Goal: Browse casually: Explore the website without a specific task or goal

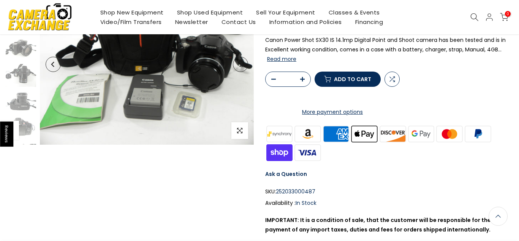
scroll to position [104, 0]
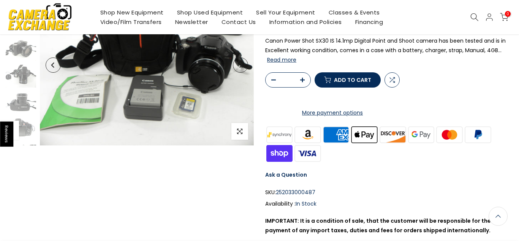
click at [313, 144] on img at bounding box center [308, 134] width 29 height 19
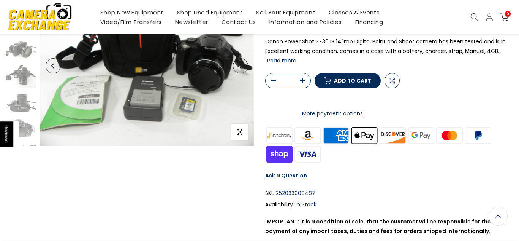
scroll to position [105, 0]
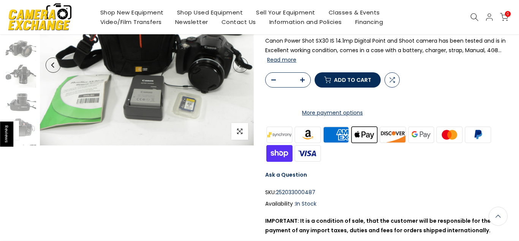
click at [313, 144] on img at bounding box center [308, 134] width 29 height 19
click at [340, 144] on img at bounding box center [336, 134] width 29 height 19
click at [291, 162] on img at bounding box center [279, 153] width 29 height 19
click at [302, 162] on img at bounding box center [308, 153] width 29 height 19
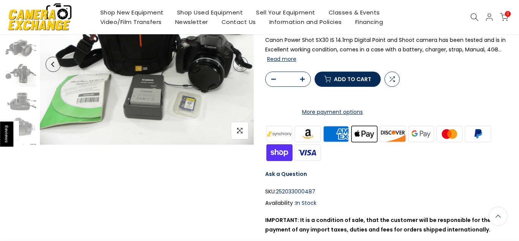
scroll to position [104, 0]
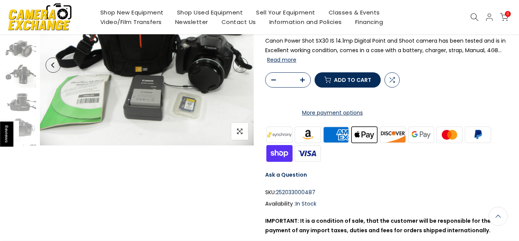
click at [352, 144] on img at bounding box center [365, 134] width 29 height 19
click at [397, 144] on img at bounding box center [393, 134] width 29 height 19
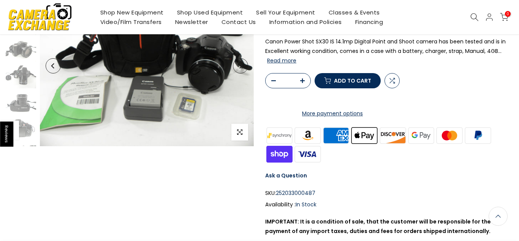
scroll to position [105, 0]
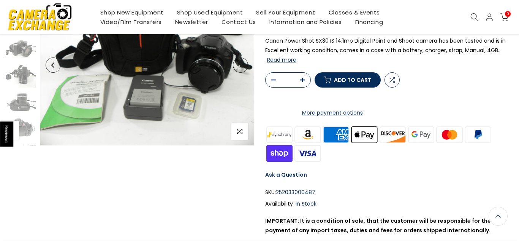
click at [356, 144] on img at bounding box center [365, 134] width 29 height 19
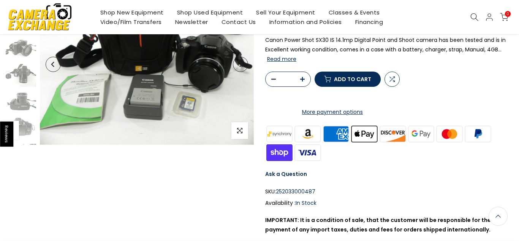
scroll to position [104, 0]
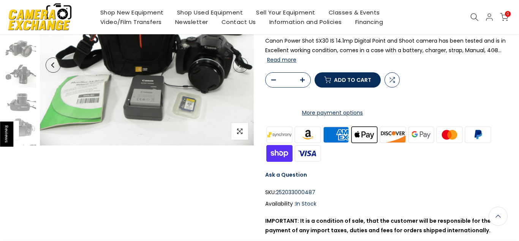
click at [358, 144] on img at bounding box center [365, 134] width 29 height 19
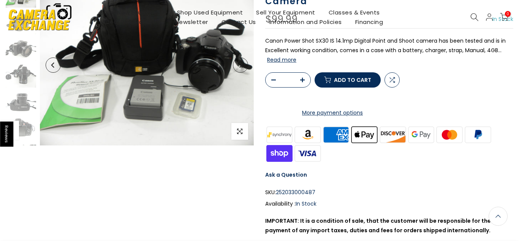
scroll to position [0, 0]
